Goal: Task Accomplishment & Management: Manage account settings

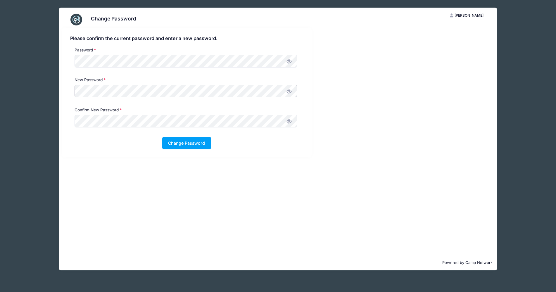
click at [65, 89] on div "Please confirm the current password and enter a new password. Password New Pass…" at bounding box center [187, 92] width 250 height 129
click at [39, 113] on div "Change Password EP Erin Pedersen My Account Logout Please confirm the current p…" at bounding box center [278, 139] width 526 height 278
click at [289, 91] on icon at bounding box center [289, 91] width 5 height 5
click at [181, 144] on button "Change Password" at bounding box center [186, 143] width 49 height 13
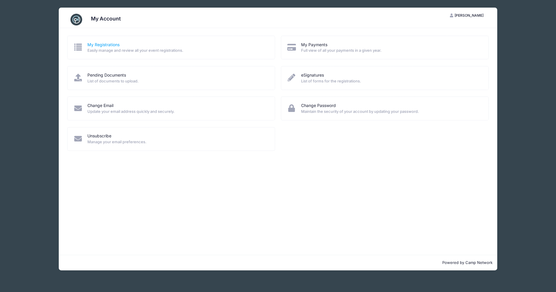
click at [91, 44] on link "My Registrations" at bounding box center [103, 45] width 32 height 6
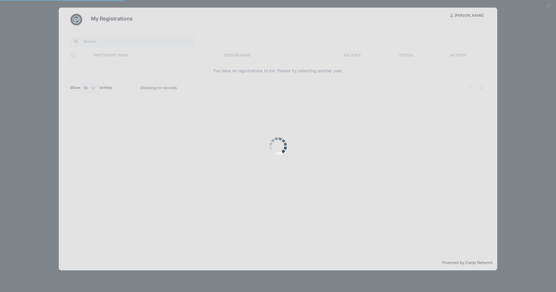
select select "50"
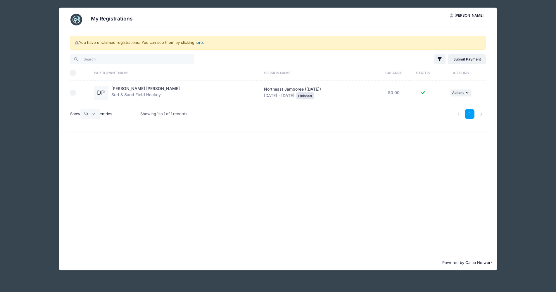
click at [199, 43] on link "here" at bounding box center [198, 42] width 8 height 5
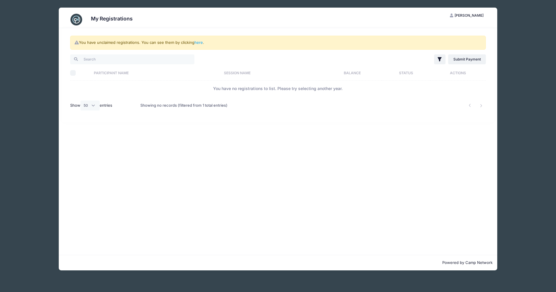
click at [476, 15] on span "[PERSON_NAME]" at bounding box center [469, 15] width 29 height 4
click at [456, 27] on link "My Account" at bounding box center [453, 29] width 68 height 11
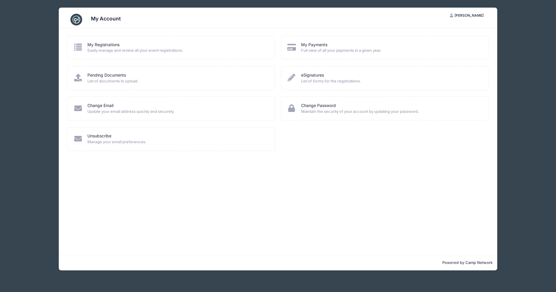
click at [472, 15] on span "[PERSON_NAME]" at bounding box center [469, 15] width 29 height 4
click at [437, 30] on link "My Account" at bounding box center [453, 29] width 68 height 11
click at [90, 43] on link "My Registrations" at bounding box center [103, 45] width 32 height 6
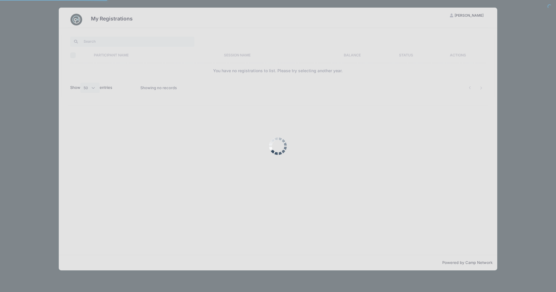
select select "50"
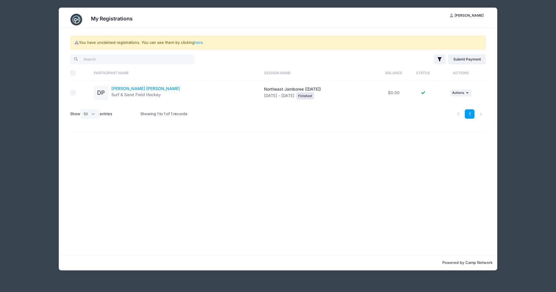
click at [132, 87] on link "DeTemple Pedersen" at bounding box center [145, 88] width 68 height 5
